Goal: Information Seeking & Learning: Learn about a topic

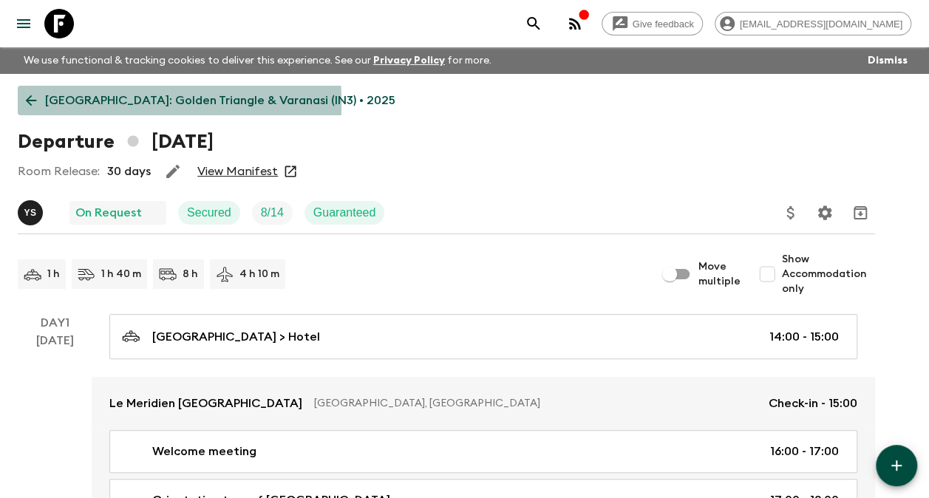
click at [34, 103] on icon at bounding box center [31, 100] width 16 height 16
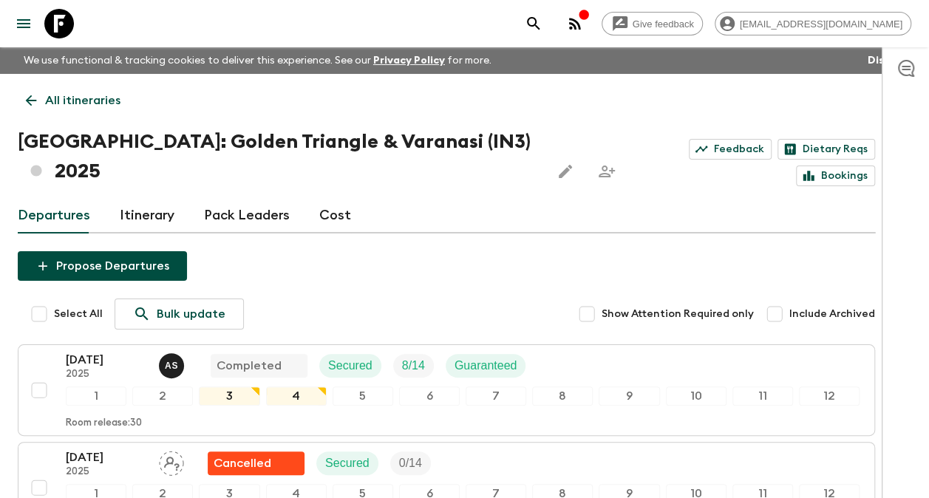
click at [333, 198] on link "Cost" at bounding box center [335, 215] width 32 height 35
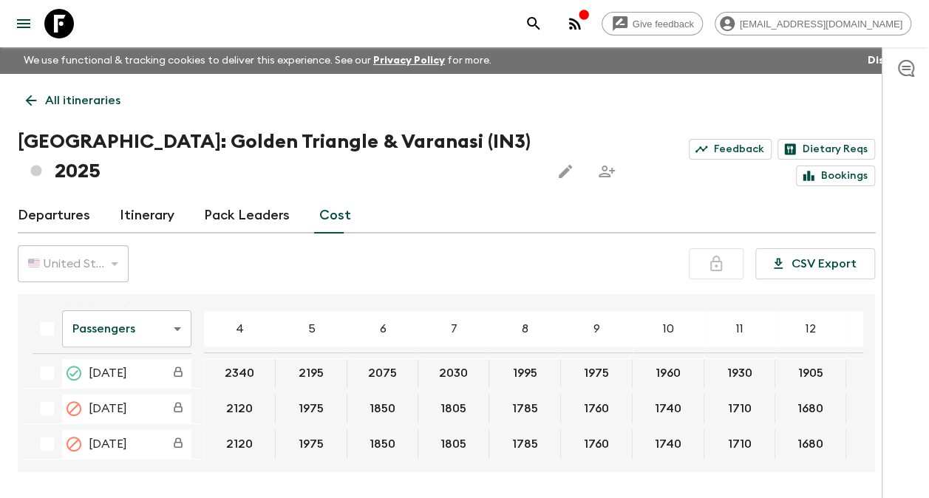
scroll to position [370, 0]
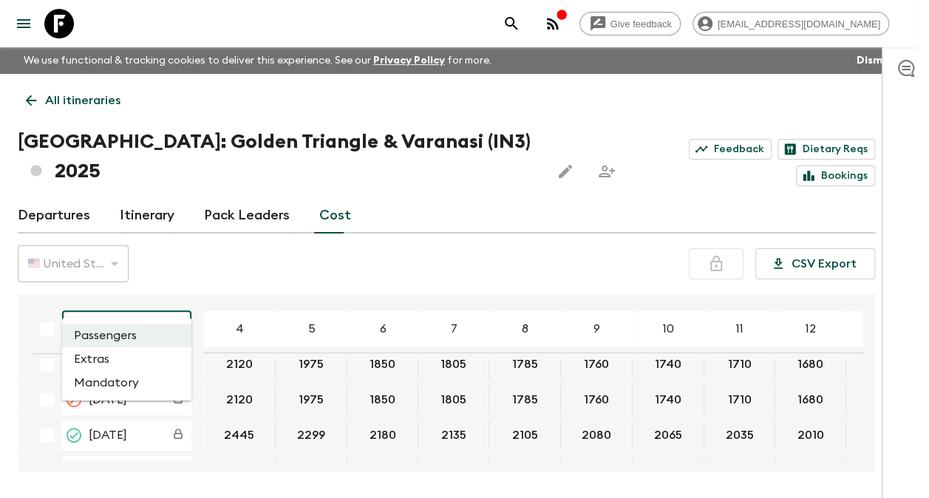
click at [179, 299] on body "Give feedback [EMAIL_ADDRESS][DOMAIN_NAME] We use functional & tracking cookies…" at bounding box center [464, 277] width 929 height 554
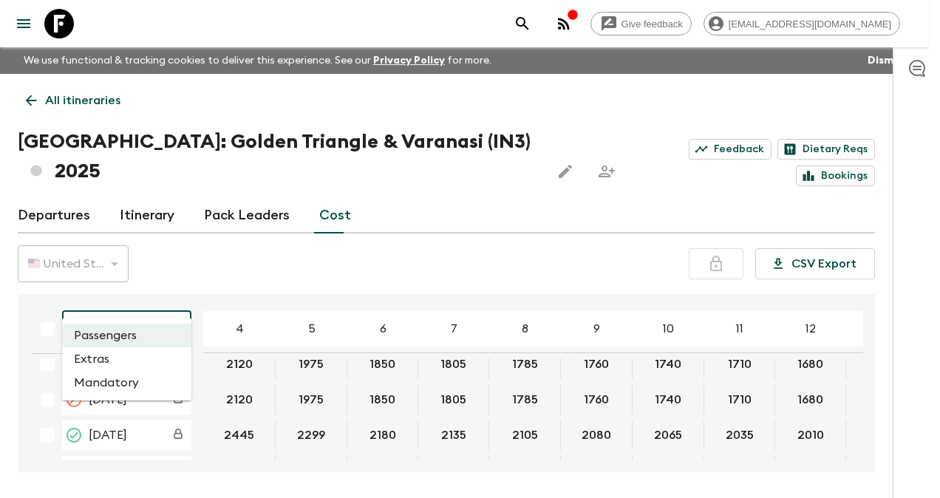
click at [103, 359] on li "Extras" at bounding box center [126, 359] width 129 height 24
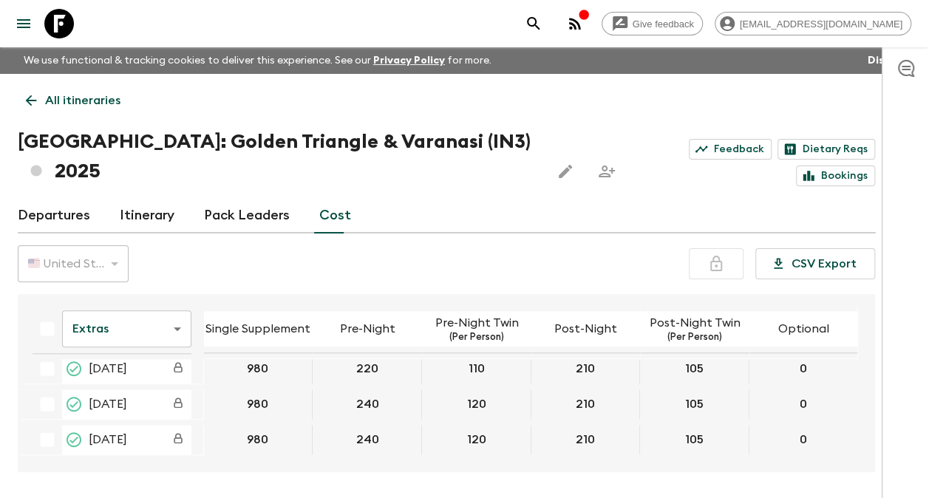
click at [51, 108] on p "All itineraries" at bounding box center [82, 101] width 75 height 18
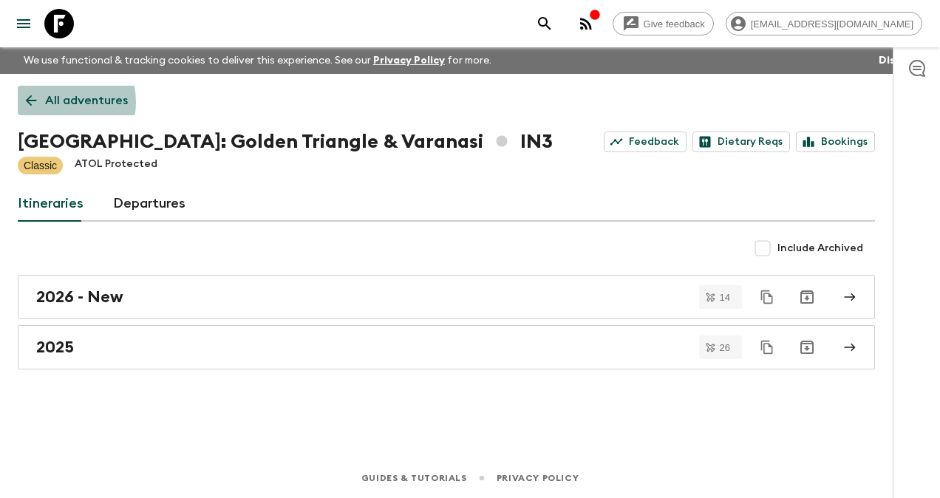
click at [55, 102] on p "All adventures" at bounding box center [86, 101] width 83 height 18
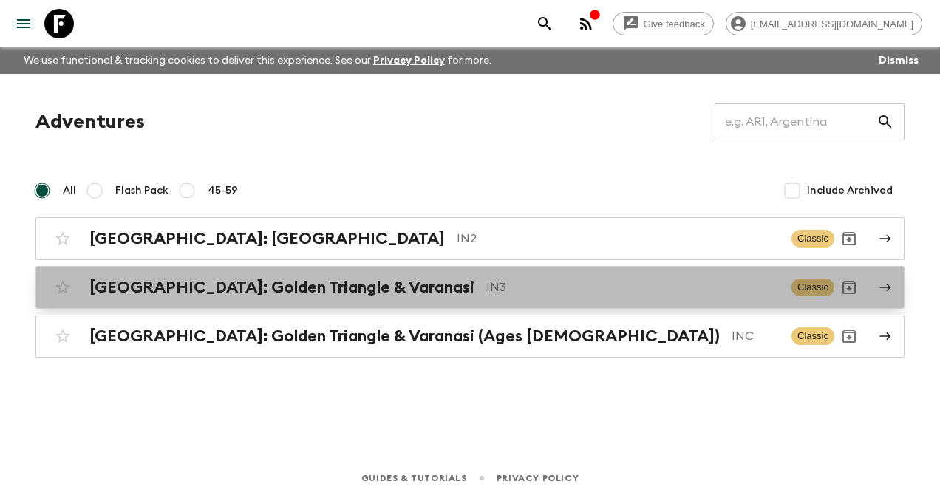
click at [276, 287] on h2 "[GEOGRAPHIC_DATA]: Golden Triangle & Varanasi" at bounding box center [281, 287] width 385 height 19
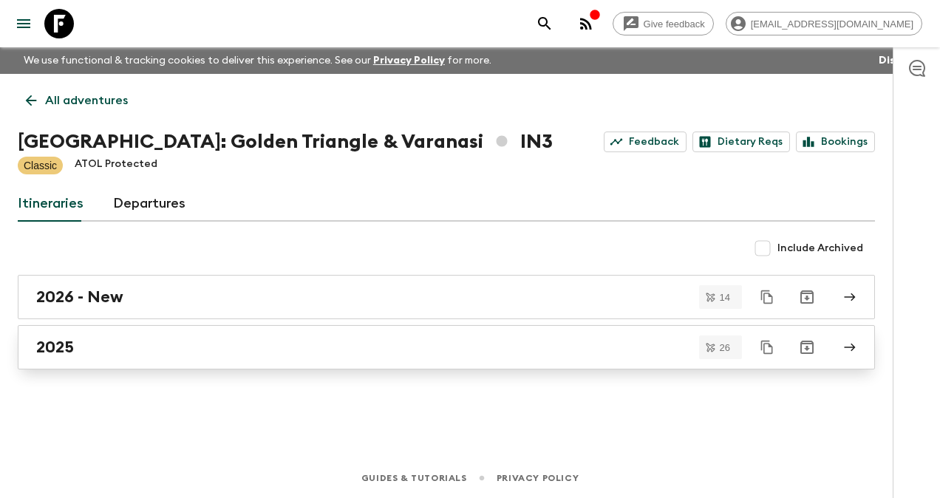
click at [58, 344] on h2 "2025" at bounding box center [55, 347] width 38 height 19
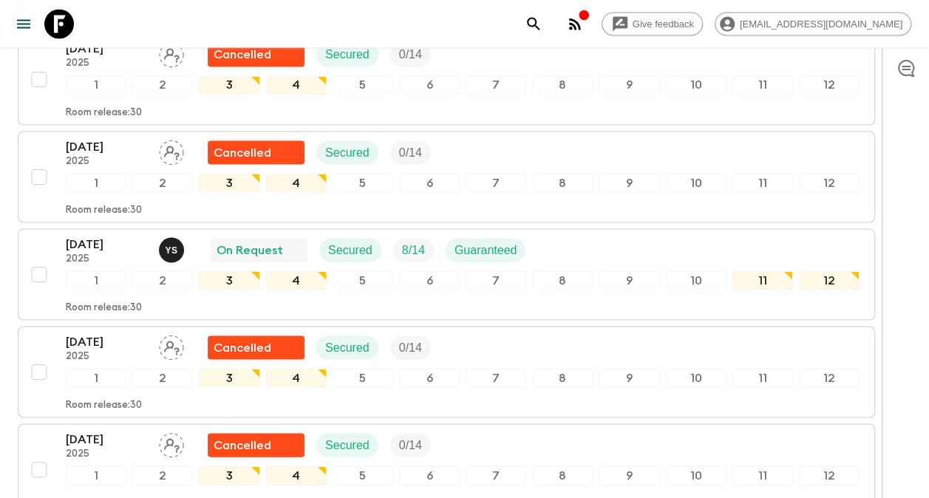
scroll to position [1277, 0]
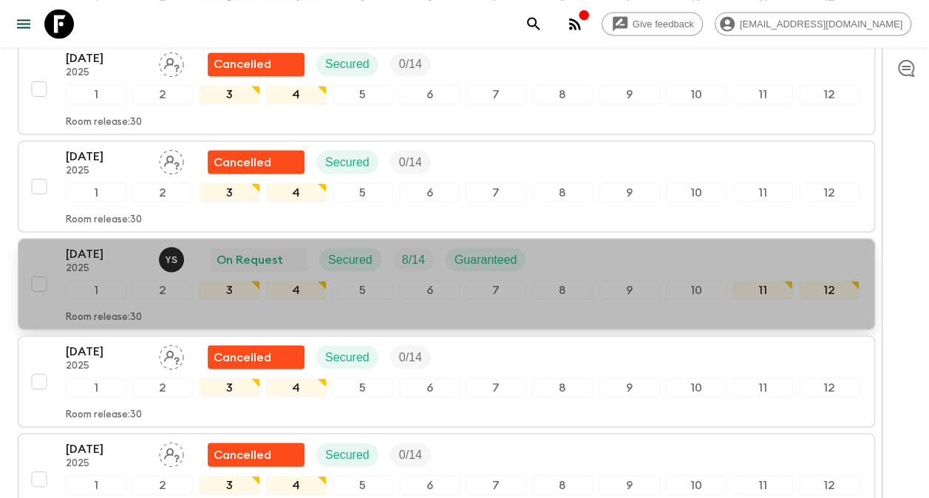
click at [81, 245] on p "[DATE]" at bounding box center [106, 254] width 81 height 18
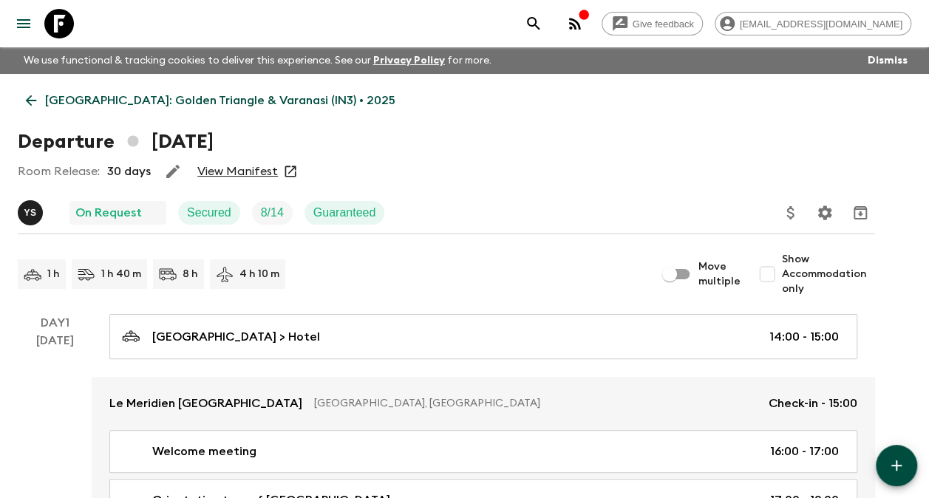
click at [235, 174] on link "View Manifest" at bounding box center [237, 171] width 81 height 15
